Goal: Task Accomplishment & Management: Manage account settings

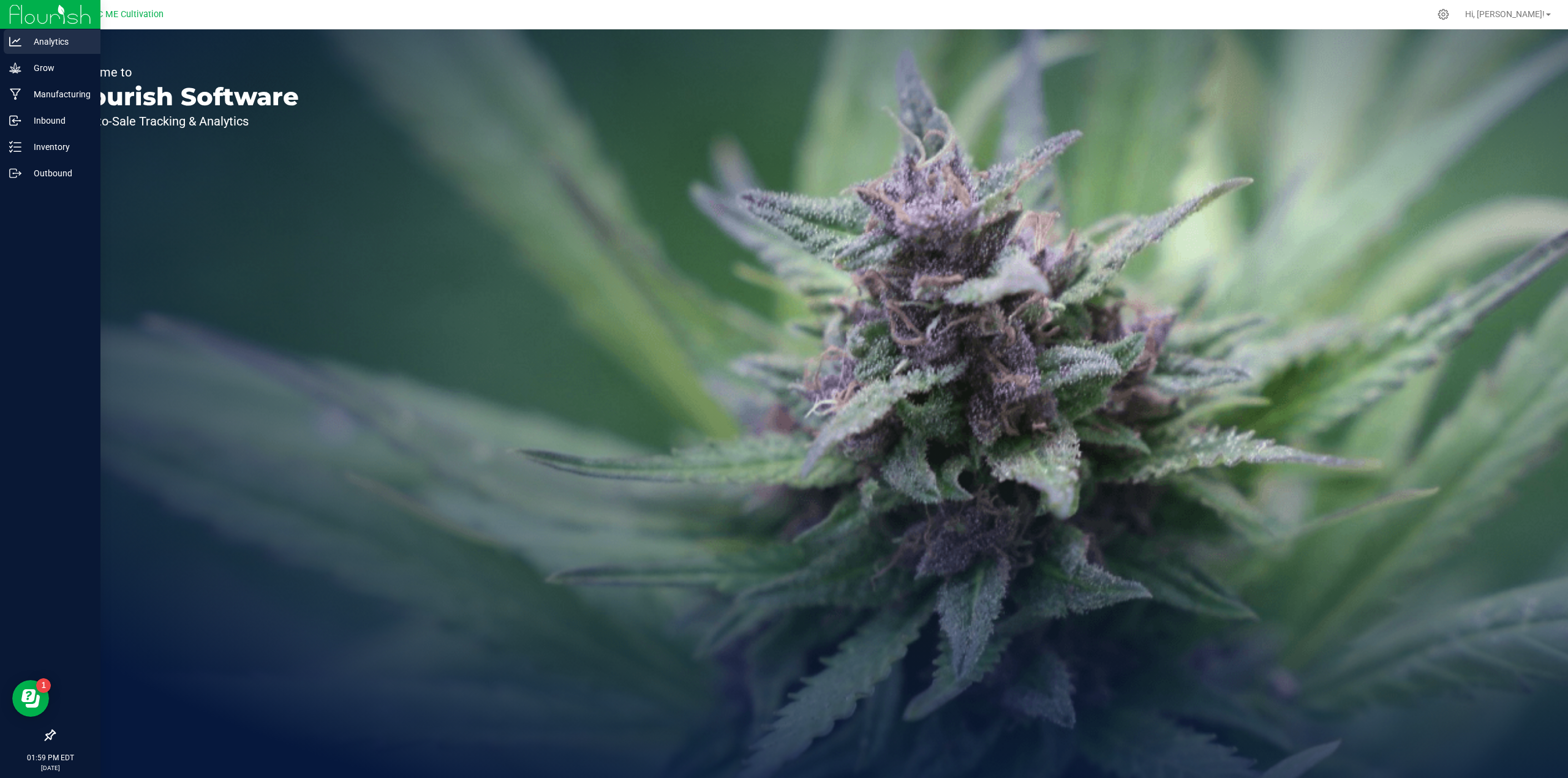
click at [40, 38] on p "Analytics" at bounding box center [58, 42] width 73 height 15
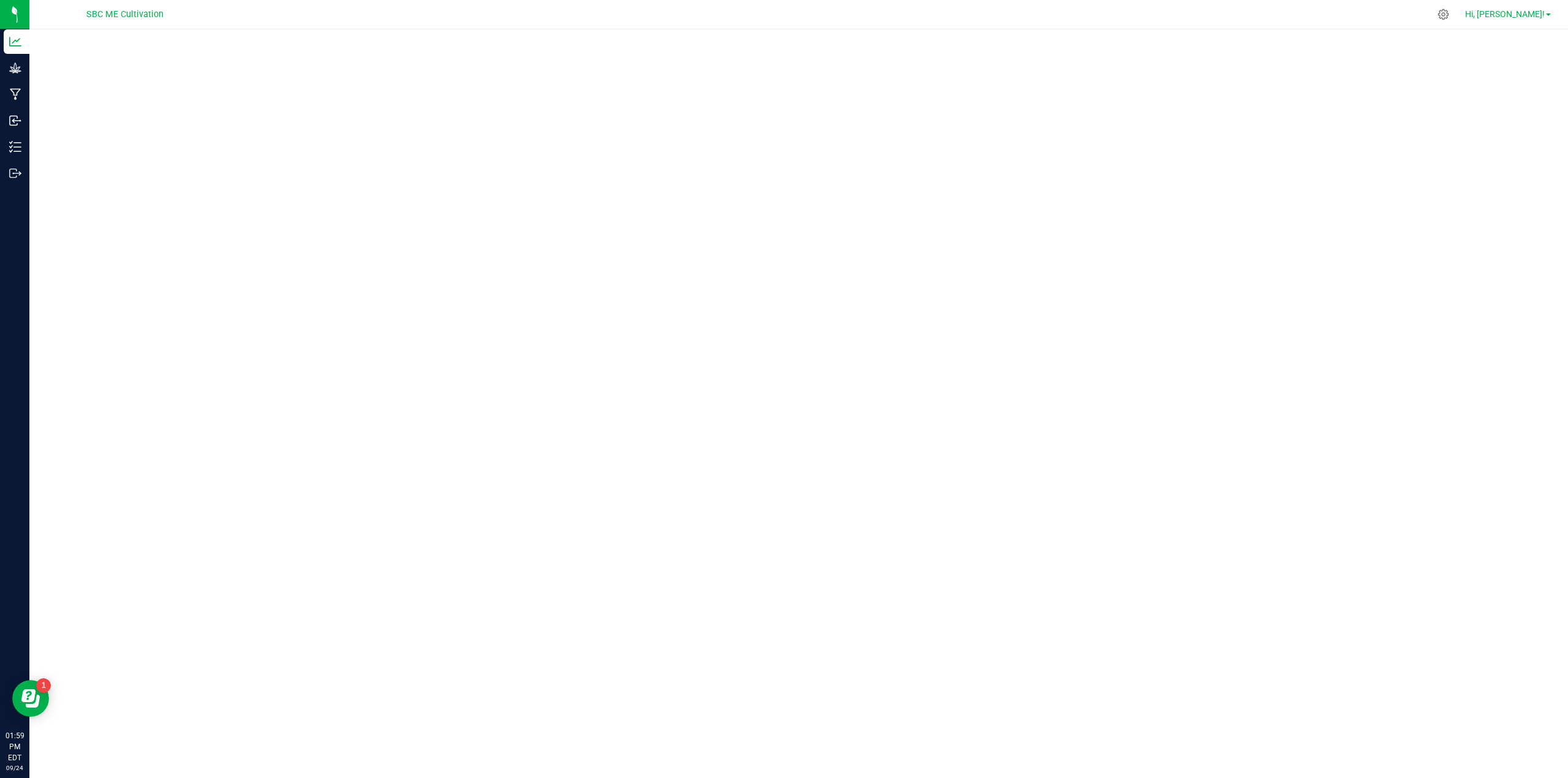
click at [1511, 12] on span "Hi, [PERSON_NAME]!" at bounding box center [1505, 14] width 79 height 10
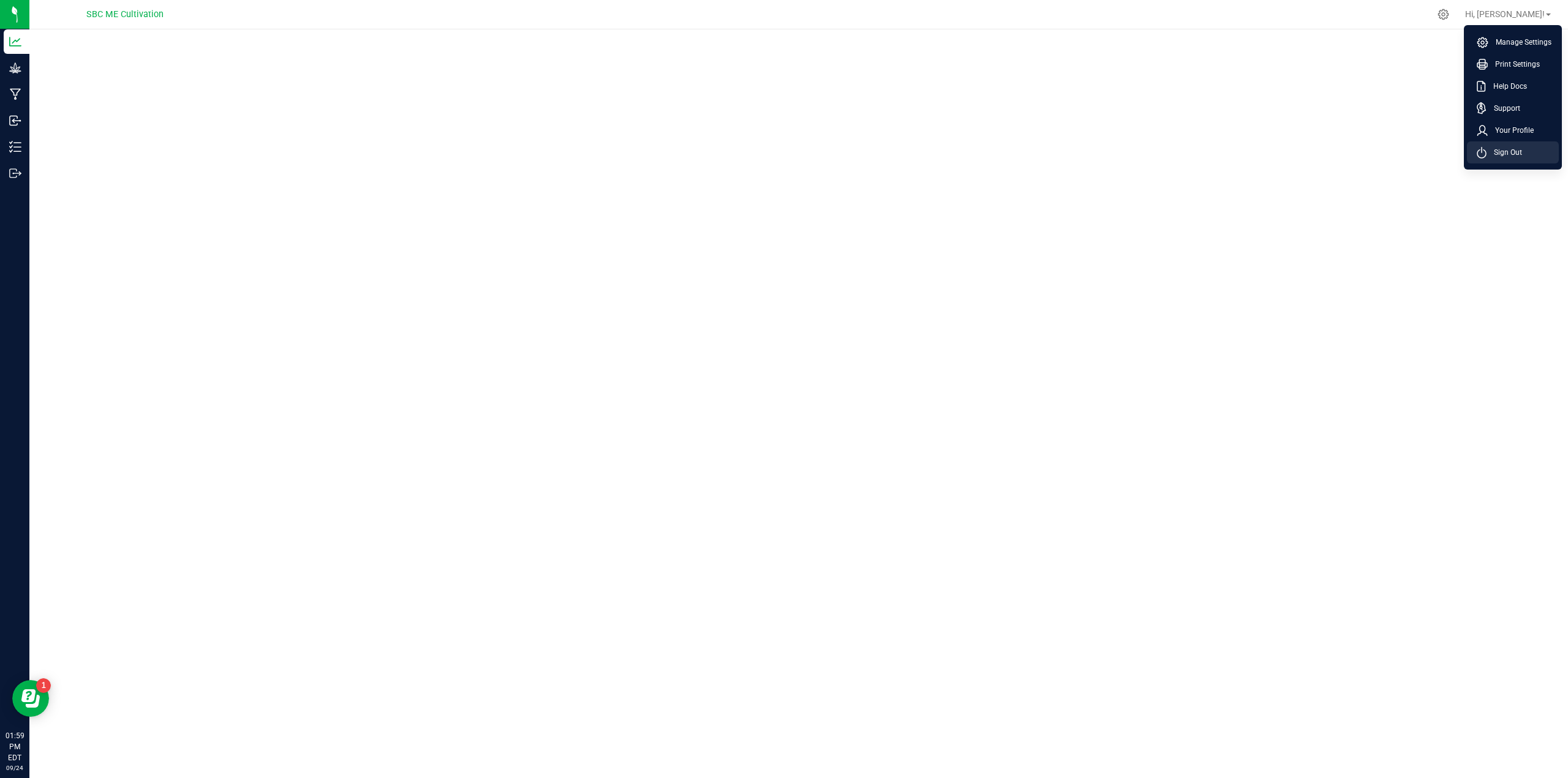
click at [1502, 151] on span "Sign Out" at bounding box center [1505, 153] width 36 height 12
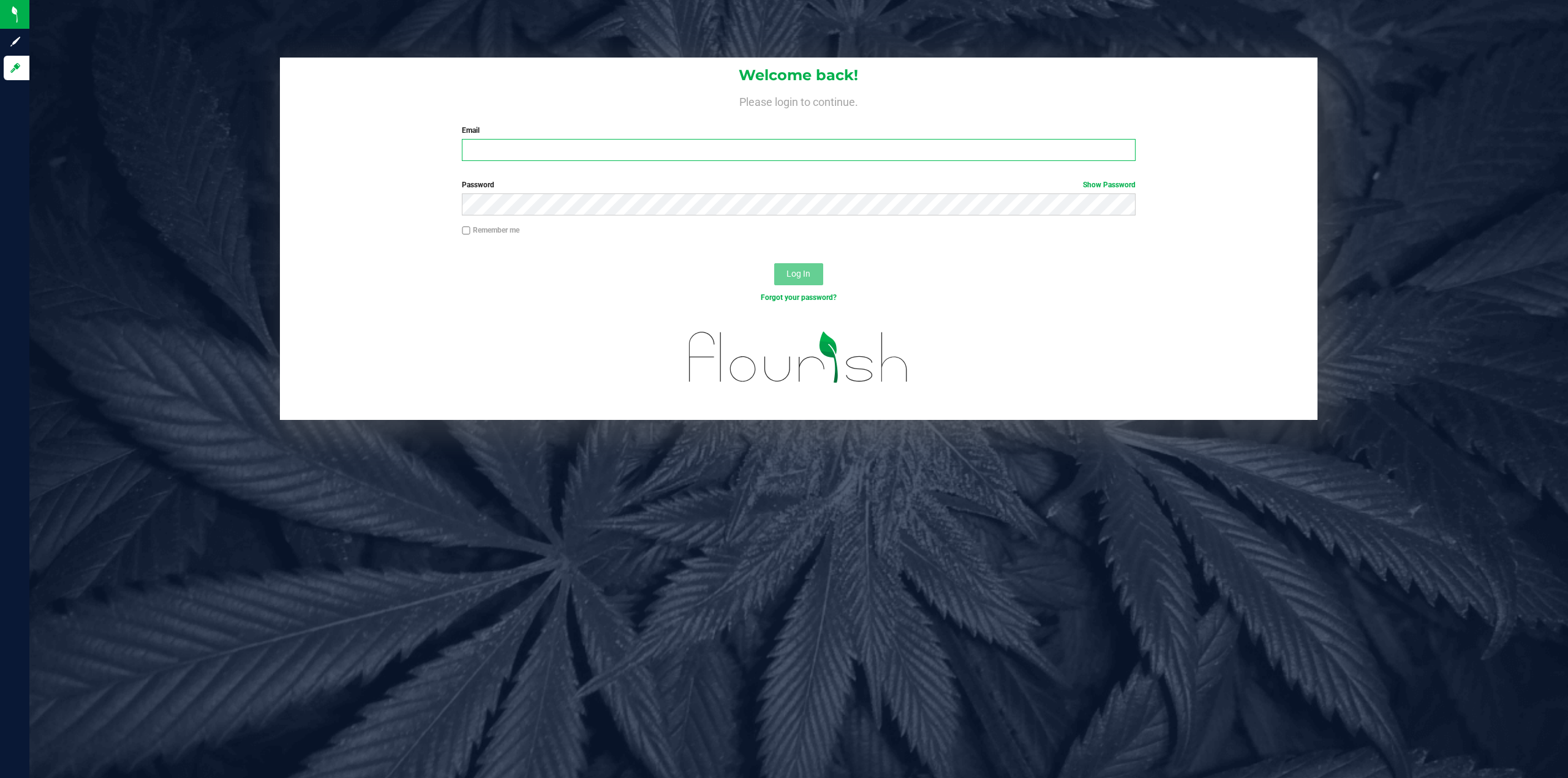
click at [529, 150] on input "Email" at bounding box center [799, 150] width 674 height 22
type input "[PERSON_NAME][EMAIL_ADDRESS][DOMAIN_NAME]"
click at [802, 271] on span "Log In" at bounding box center [798, 274] width 24 height 10
